Goal: Navigation & Orientation: Find specific page/section

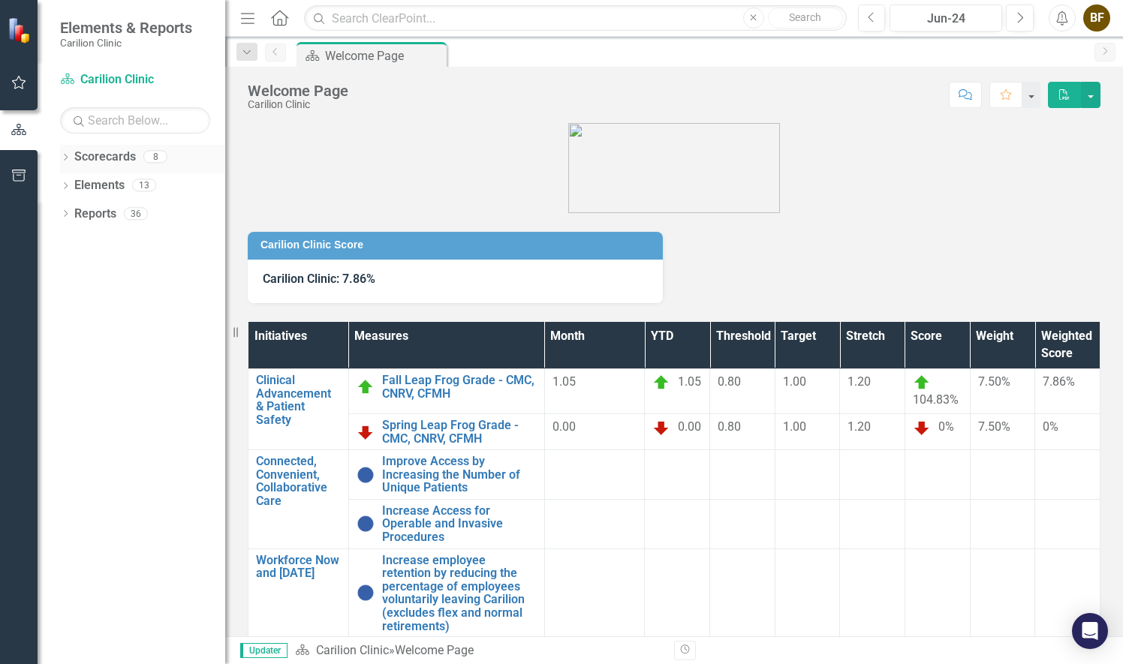
click at [69, 152] on div "Dropdown" at bounding box center [65, 158] width 11 height 13
click at [131, 241] on link "[MEDICAL_DATA]" at bounding box center [154, 242] width 143 height 17
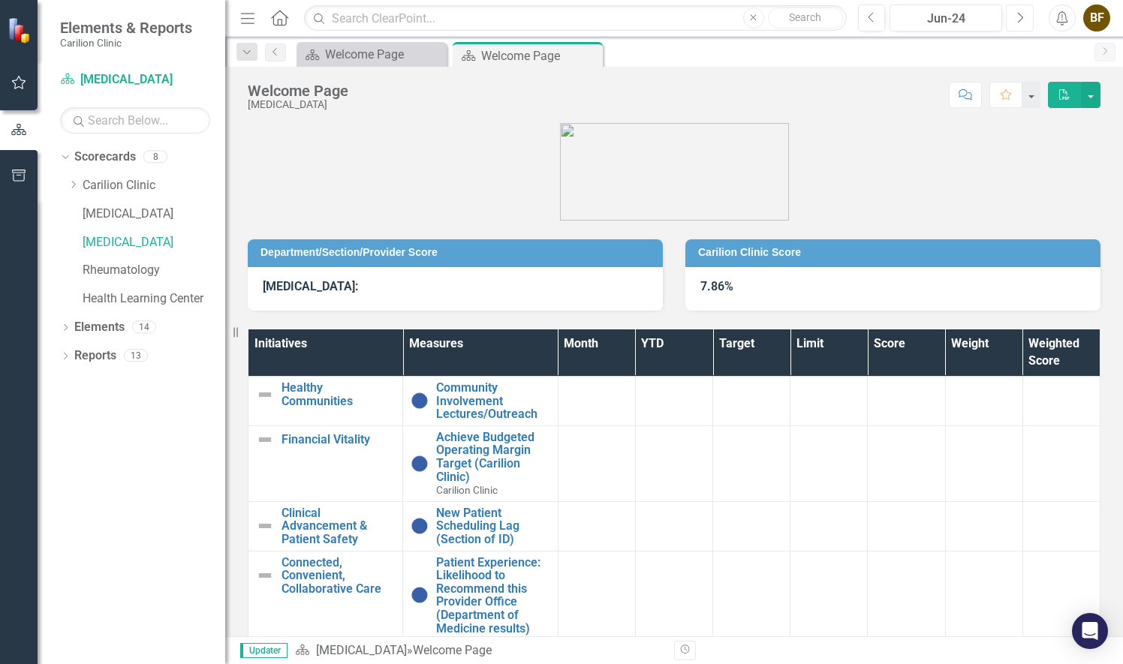
click at [1017, 24] on icon "Next" at bounding box center [1020, 18] width 8 height 14
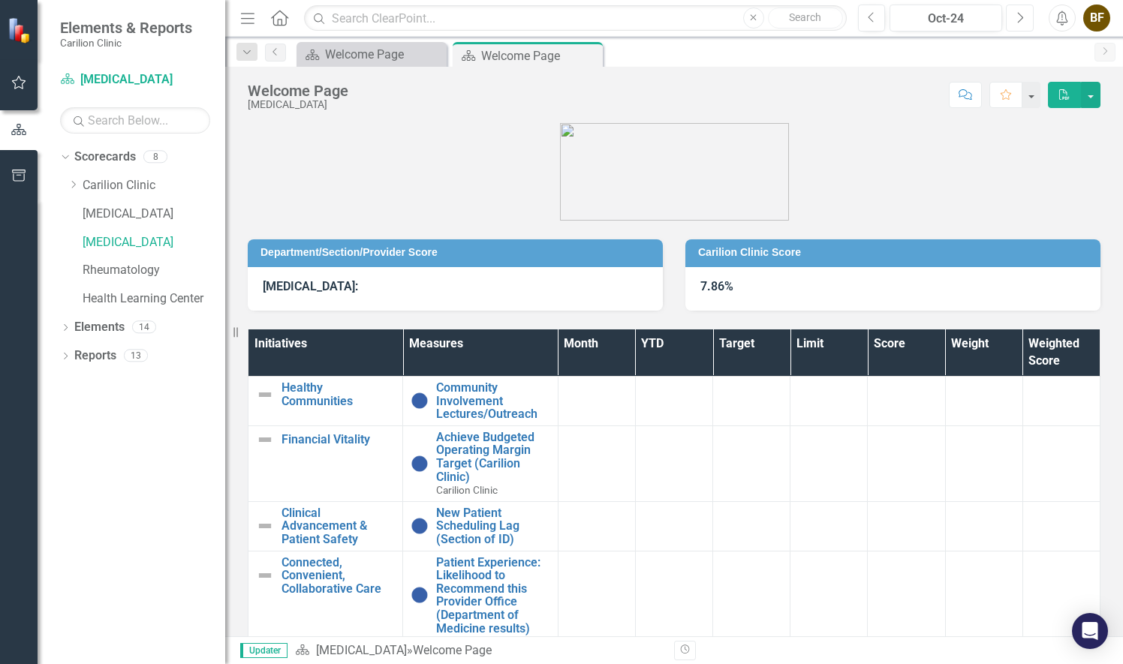
click at [1017, 24] on icon "Next" at bounding box center [1020, 18] width 8 height 14
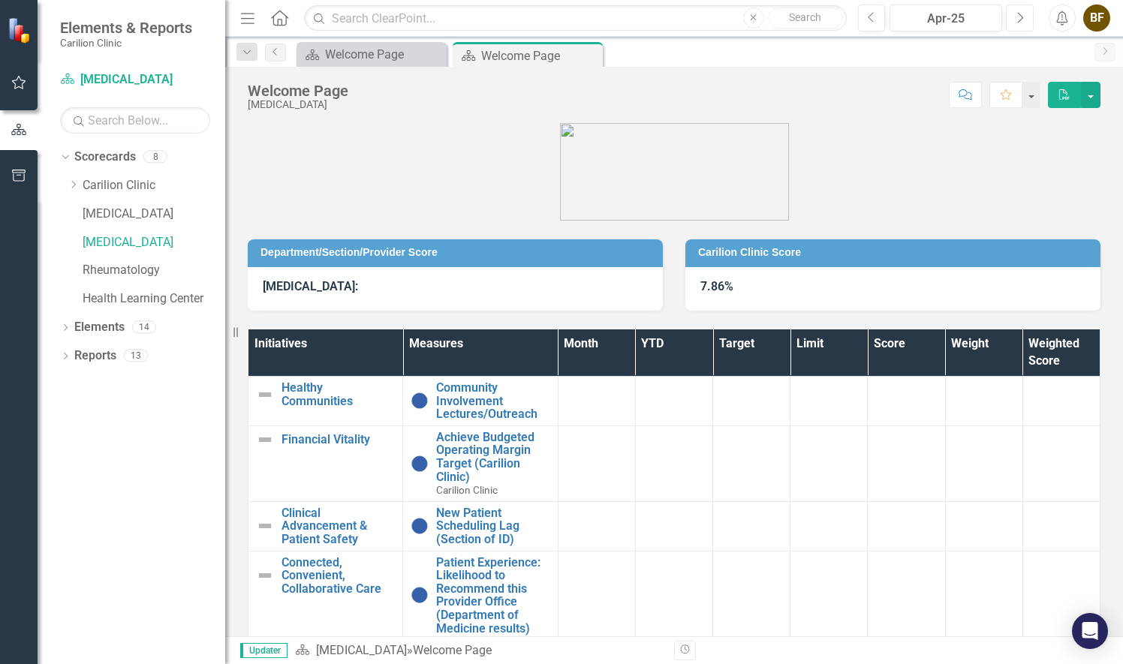
click at [1017, 24] on icon "Next" at bounding box center [1020, 18] width 8 height 14
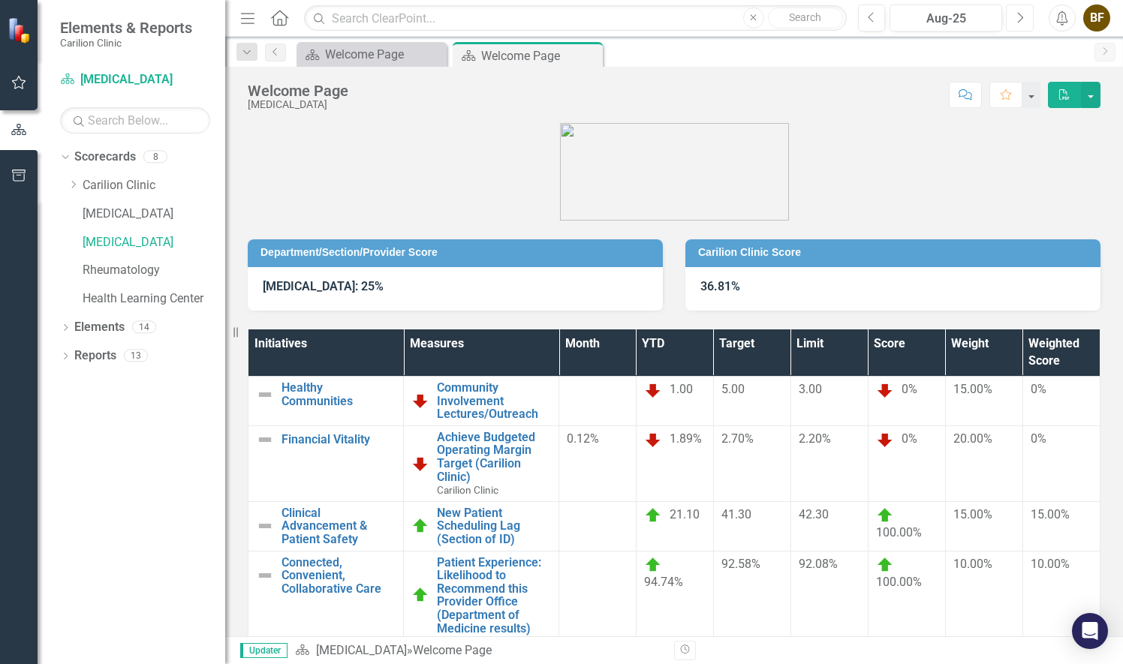
scroll to position [152, 0]
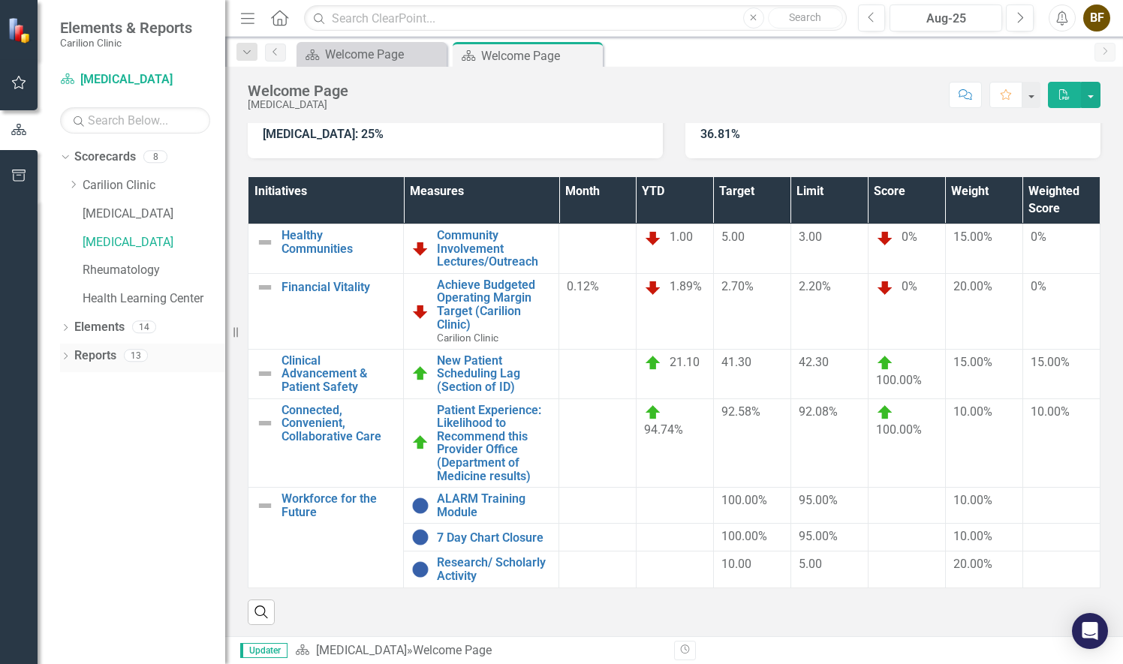
click at [66, 356] on icon "Dropdown" at bounding box center [65, 358] width 11 height 8
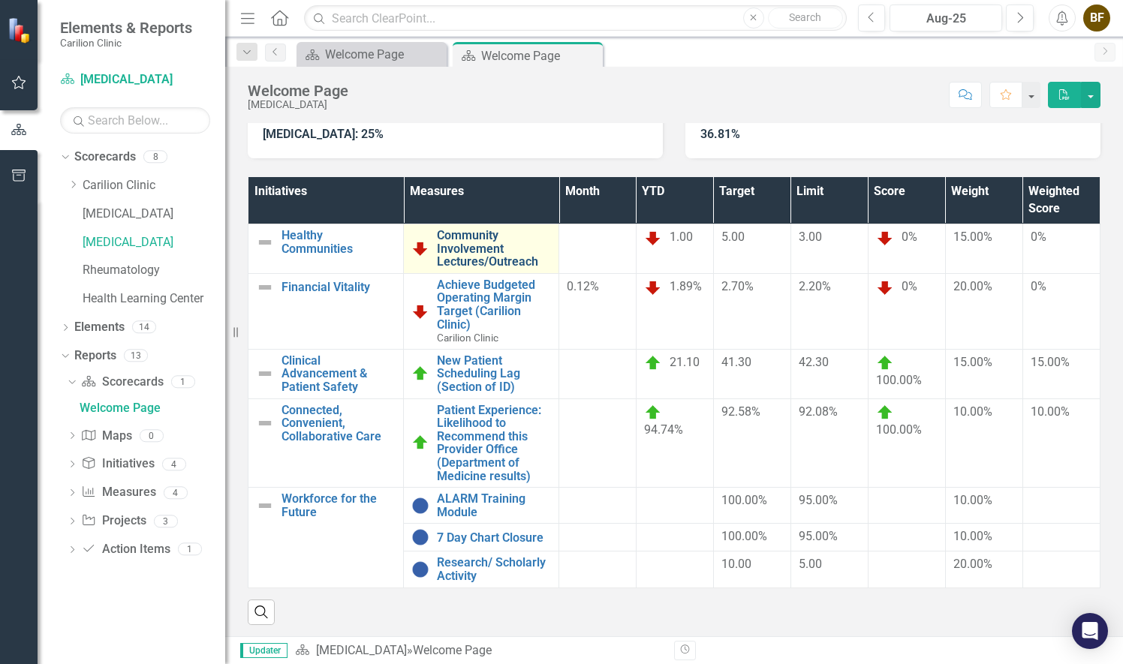
click at [459, 239] on link "Community Involvement Lectures/Outreach" at bounding box center [494, 249] width 114 height 40
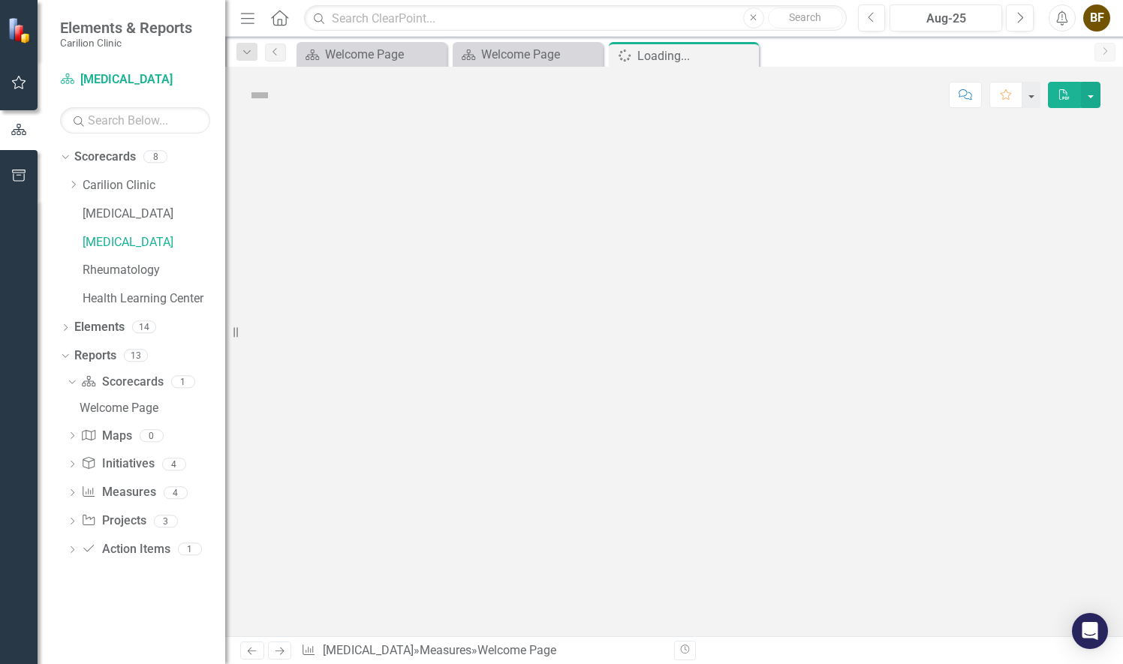
click at [459, 239] on div at bounding box center [674, 380] width 898 height 514
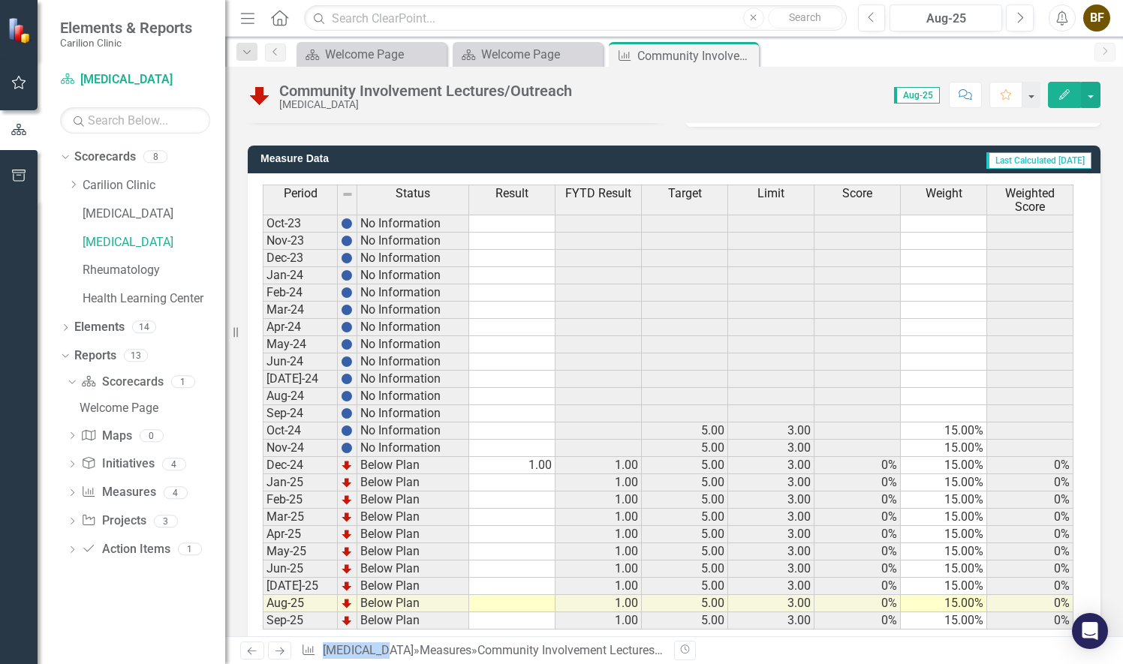
scroll to position [395, 0]
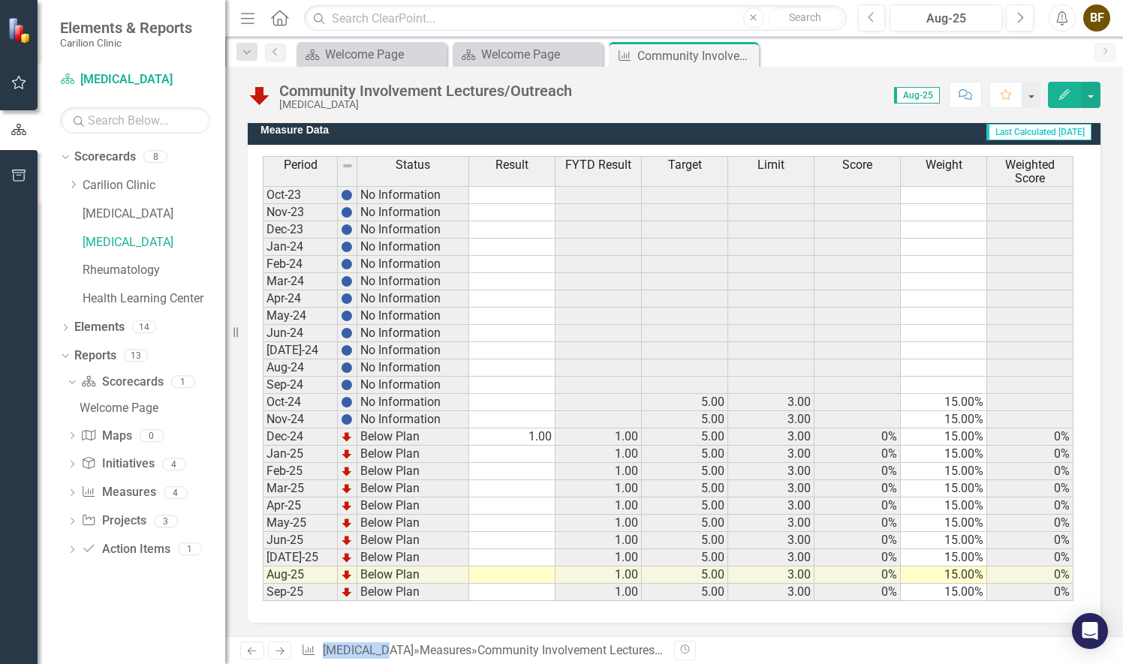
click at [523, 586] on td at bounding box center [512, 592] width 86 height 17
click at [132, 240] on link "[MEDICAL_DATA]" at bounding box center [154, 242] width 143 height 17
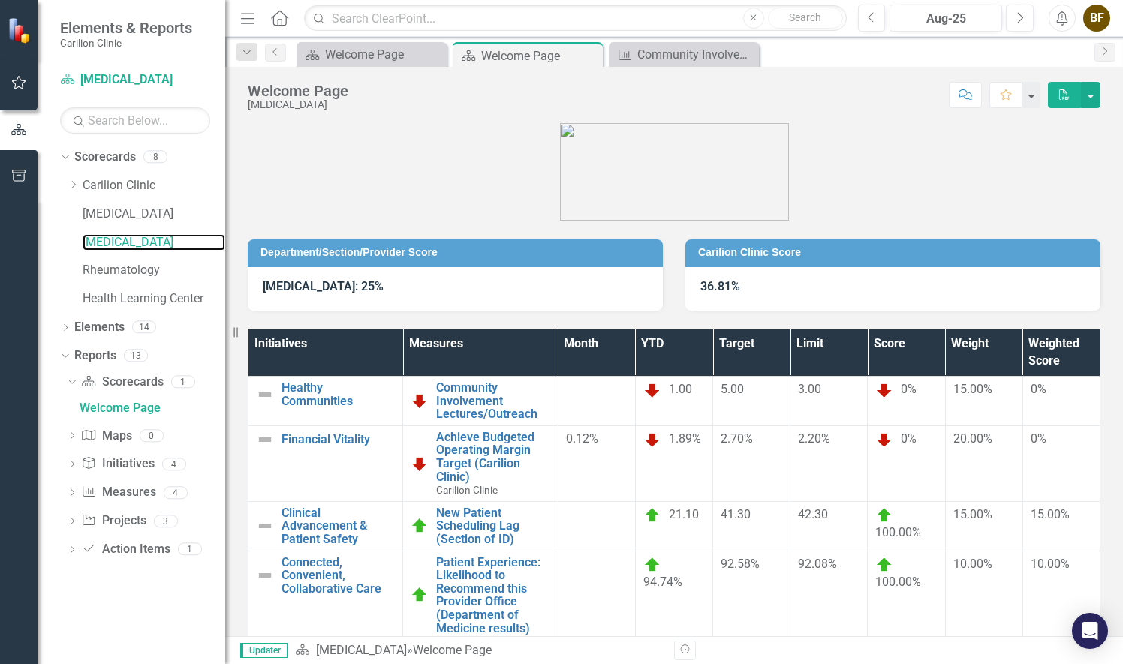
scroll to position [152, 0]
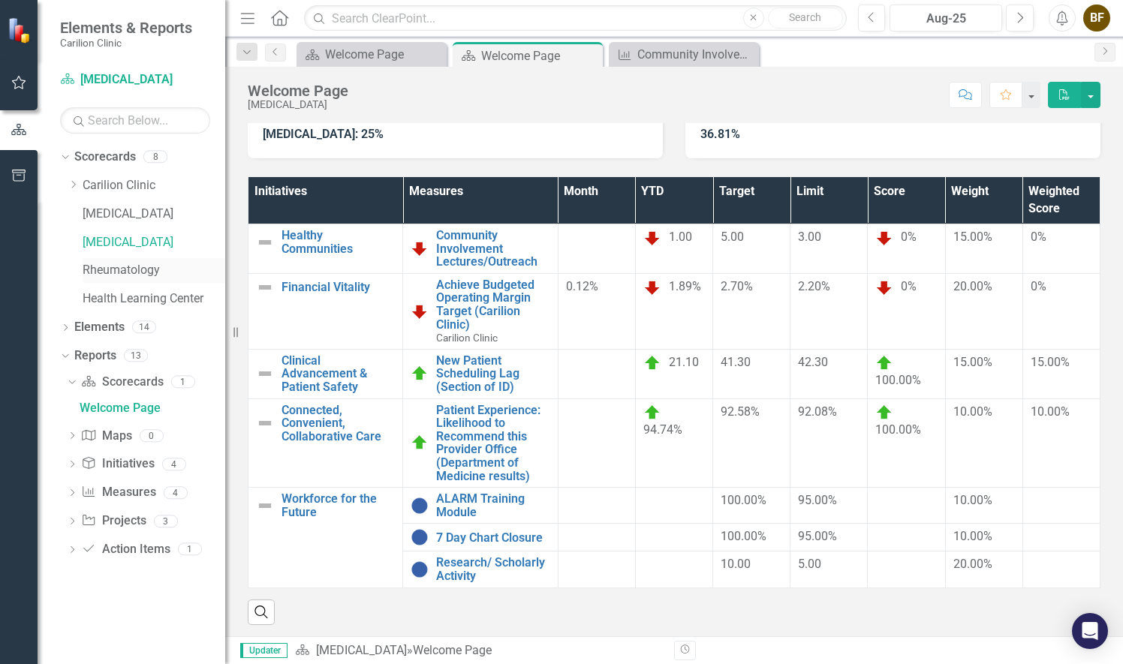
click at [141, 273] on link "Rheumatology" at bounding box center [154, 270] width 143 height 17
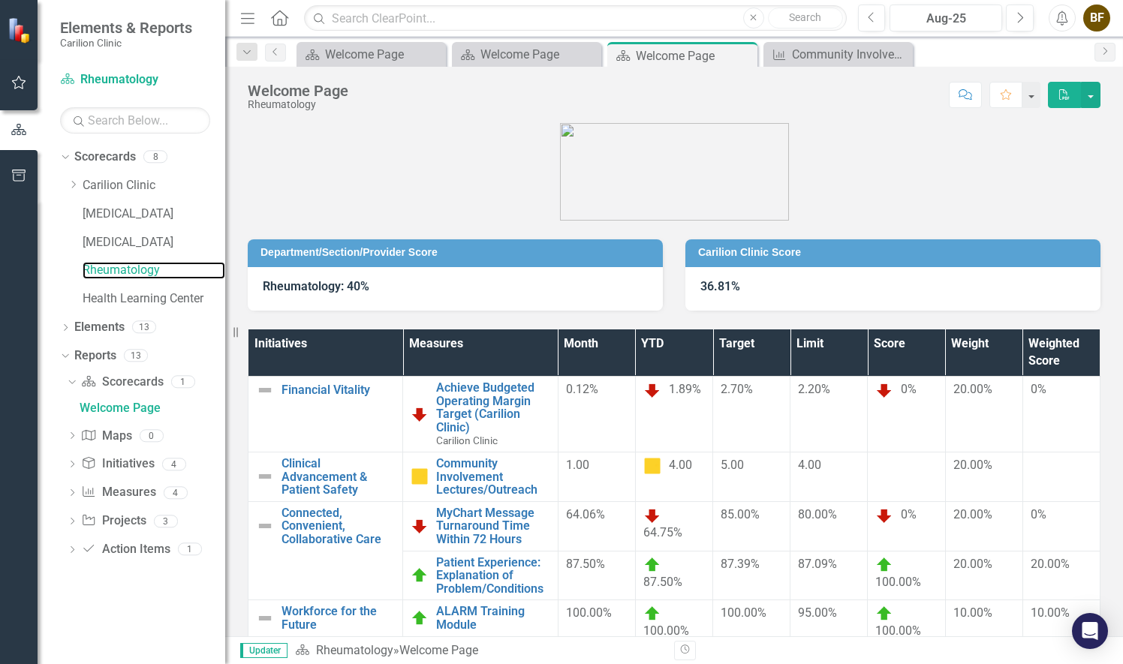
scroll to position [101, 0]
